Goal: Download file/media

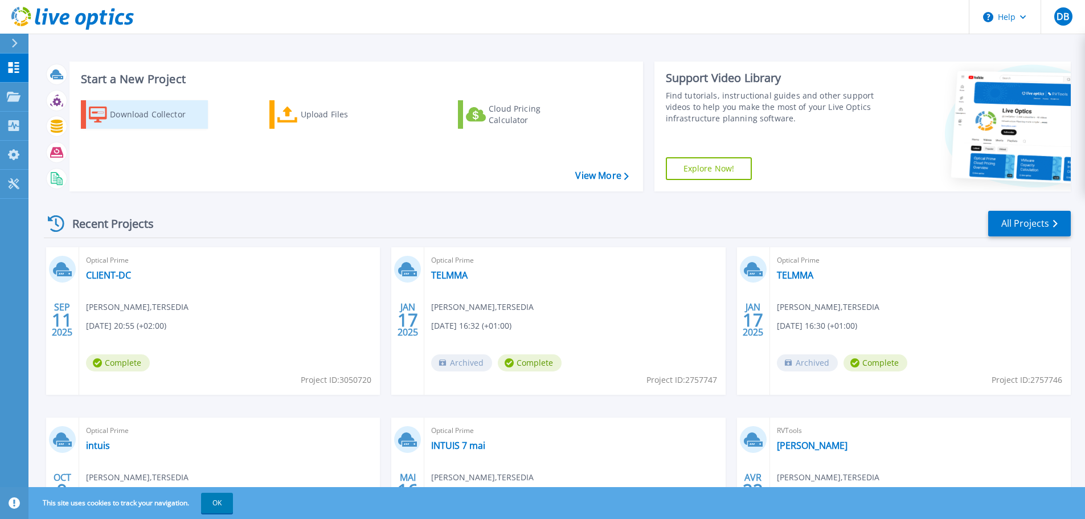
click at [120, 121] on div "Download Collector" at bounding box center [155, 114] width 91 height 23
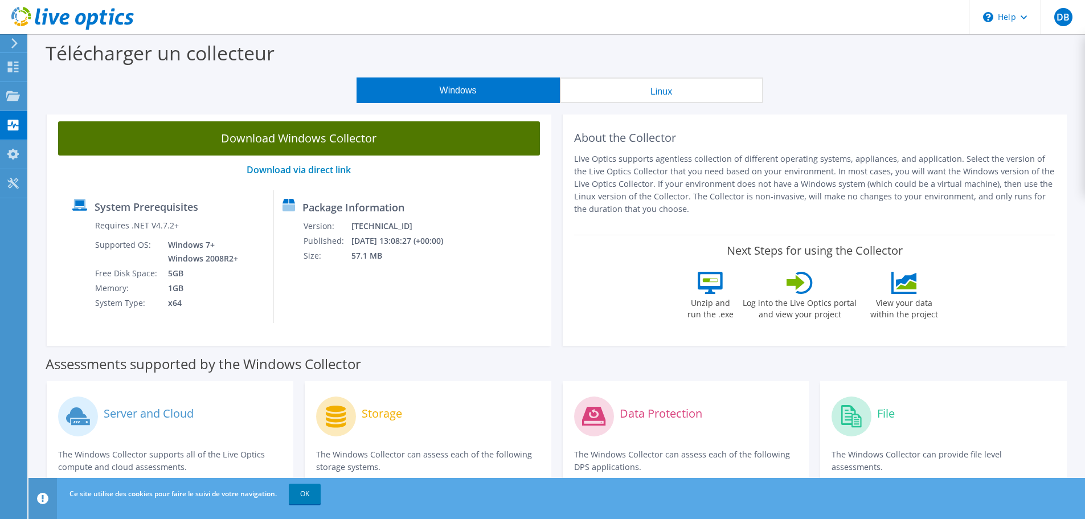
click at [239, 132] on link "Download Windows Collector" at bounding box center [299, 138] width 482 height 34
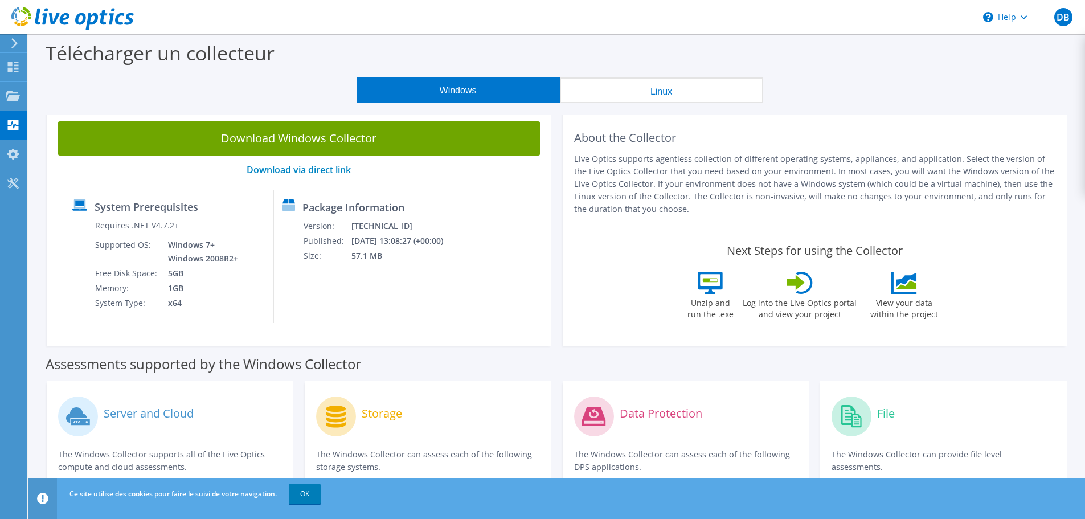
click at [307, 167] on link "Download via direct link" at bounding box center [299, 170] width 104 height 13
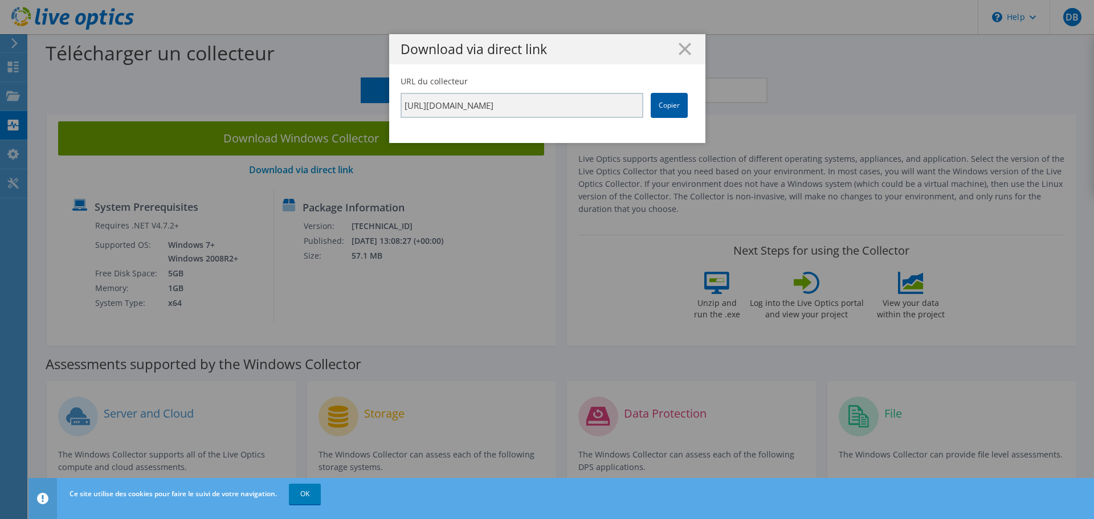
click at [663, 108] on link "Copier" at bounding box center [669, 105] width 37 height 25
drag, startPoint x: 543, startPoint y: 85, endPoint x: 597, endPoint y: 55, distance: 61.2
click at [543, 85] on div "URL du collecteur https://app.liveoptics.com/collector/direct?request=54ab38ba-…" at bounding box center [547, 97] width 293 height 42
click at [685, 46] on line at bounding box center [684, 48] width 11 height 11
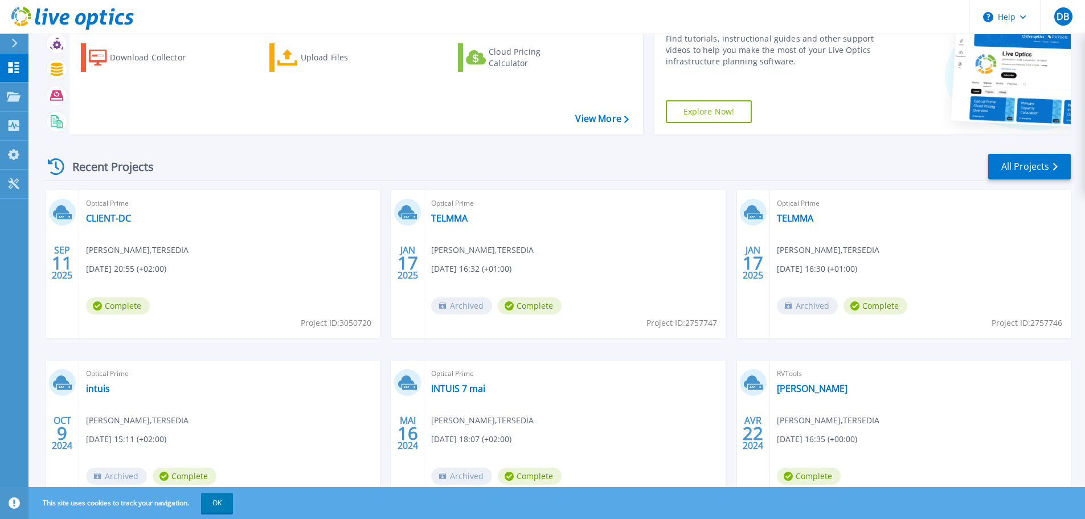
scroll to position [112, 0]
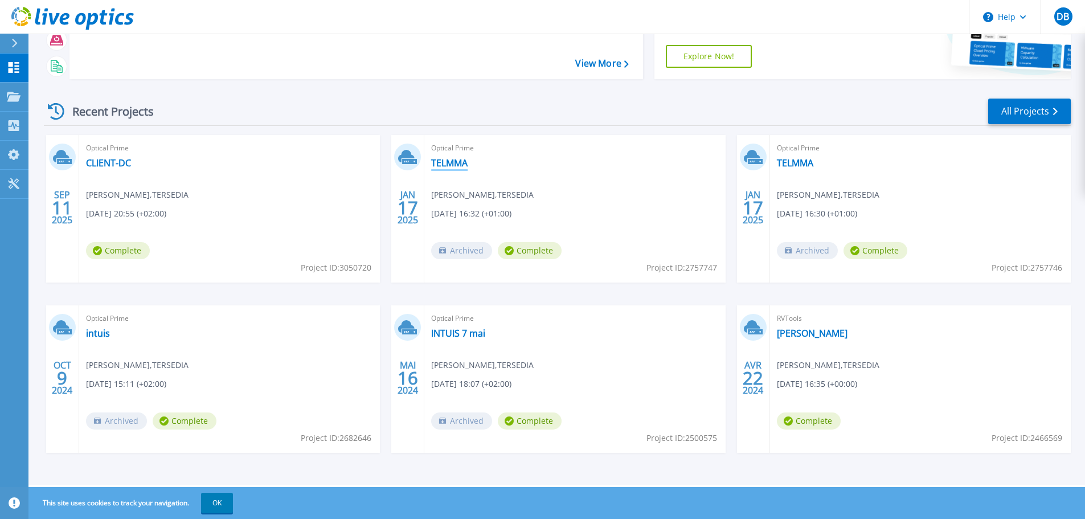
click at [440, 158] on link "TELMMA" at bounding box center [449, 162] width 36 height 11
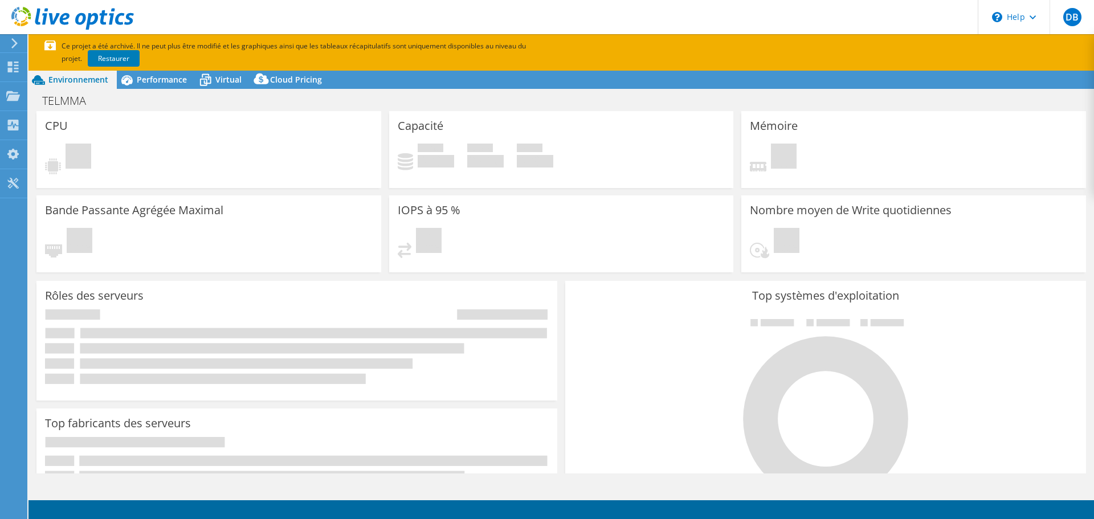
select select "EUFrankfurt"
select select "EUR"
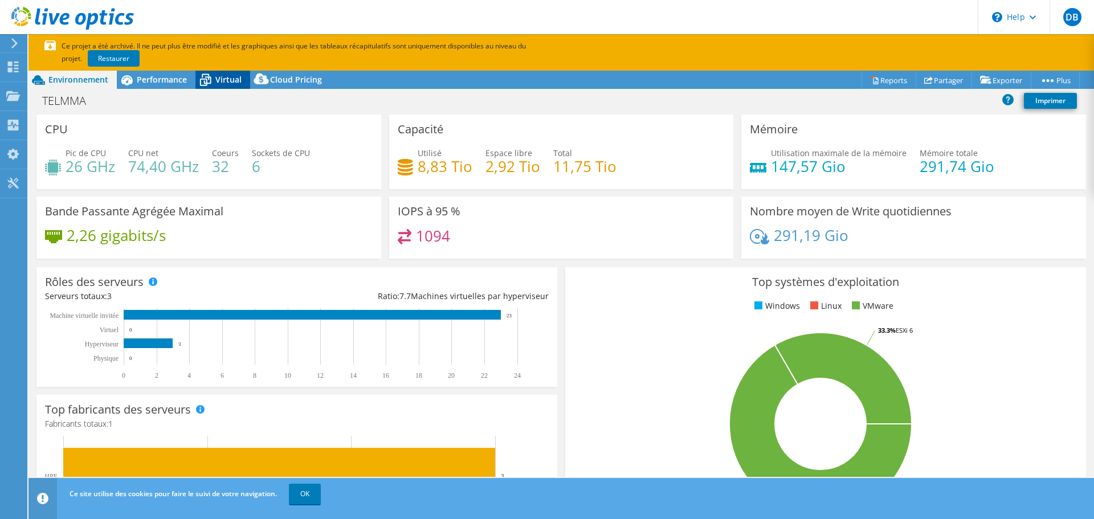
click at [228, 73] on div "Virtual" at bounding box center [222, 80] width 55 height 18
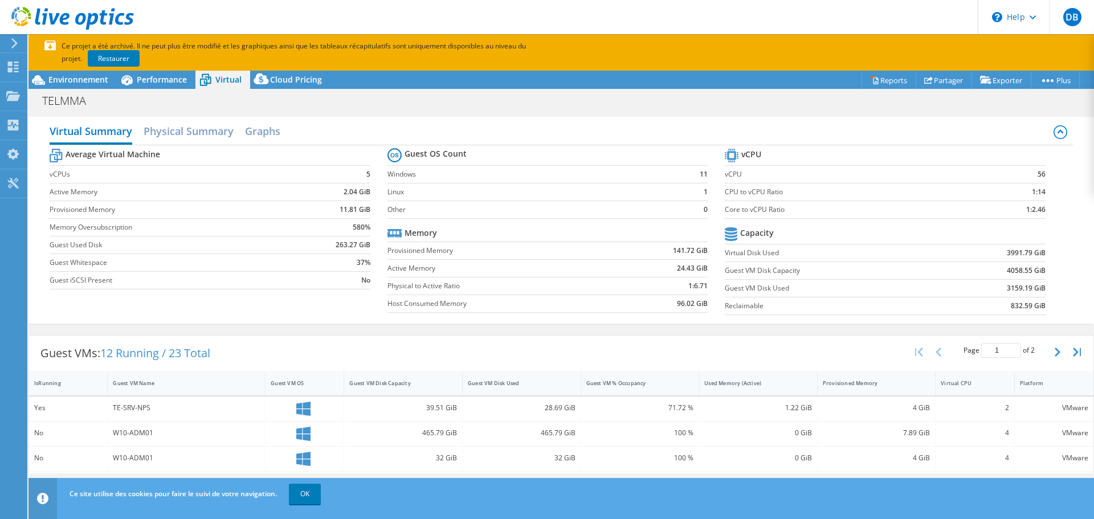
drag, startPoint x: 928, startPoint y: 11, endPoint x: 250, endPoint y: 11, distance: 678.6
click at [250, 11] on header "DB Utilisateur final David BAUSSAC david.baussac@tersedia.fr TERSEDIA My Profil…" at bounding box center [547, 17] width 1094 height 34
drag, startPoint x: 1032, startPoint y: 0, endPoint x: 729, endPoint y: 32, distance: 304.2
click at [729, 32] on header "DB Utilisateur final David BAUSSAC david.baussac@tersedia.fr TERSEDIA My Profil…" at bounding box center [547, 17] width 1094 height 34
